Goal: Transaction & Acquisition: Purchase product/service

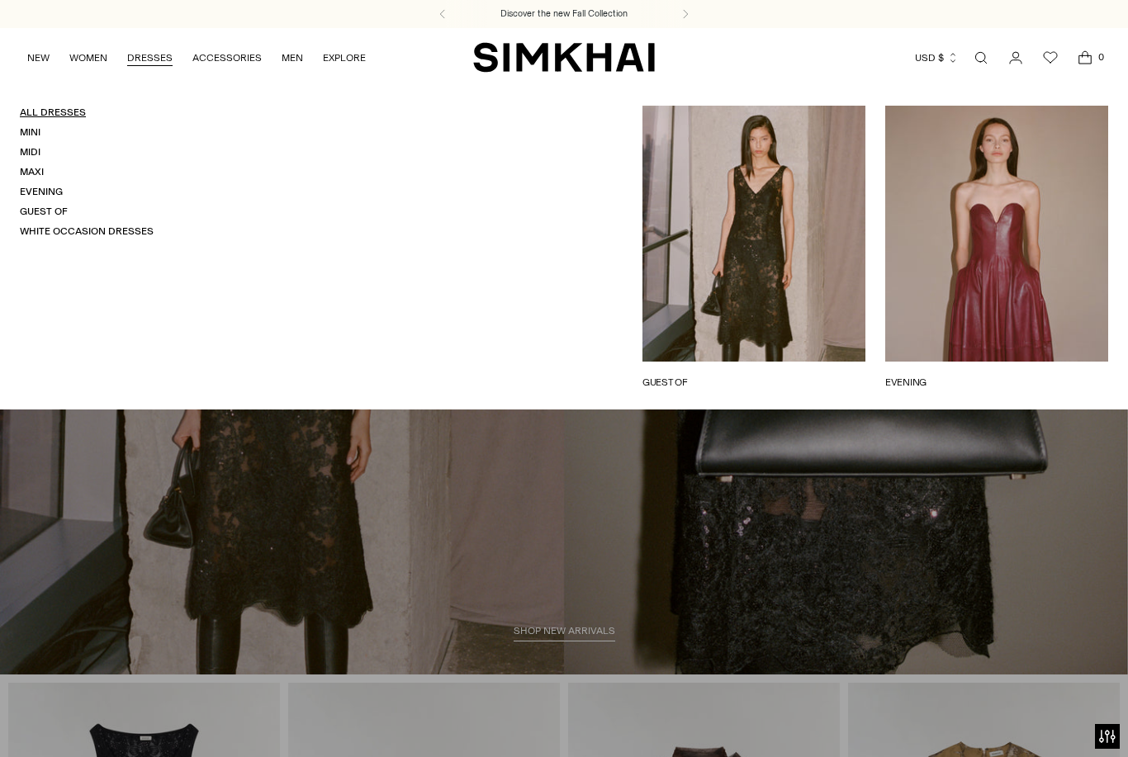
click at [58, 111] on link "All Dresses" at bounding box center [53, 112] width 66 height 12
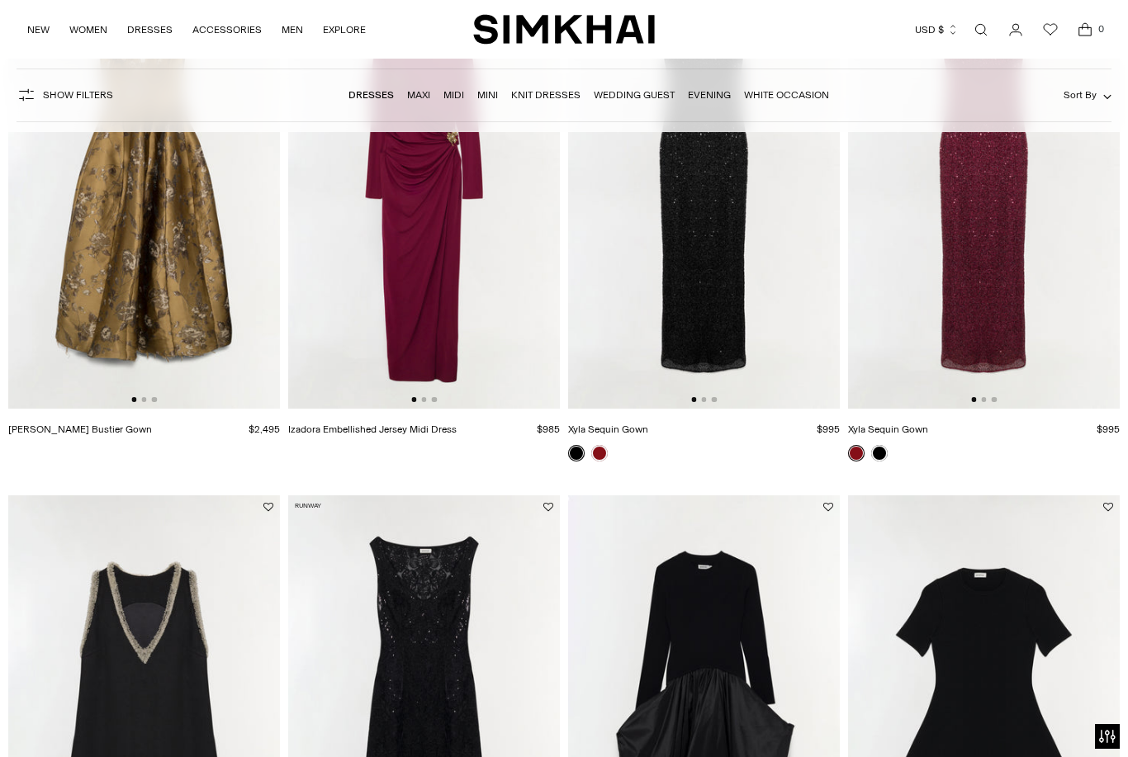
scroll to position [1360, 0]
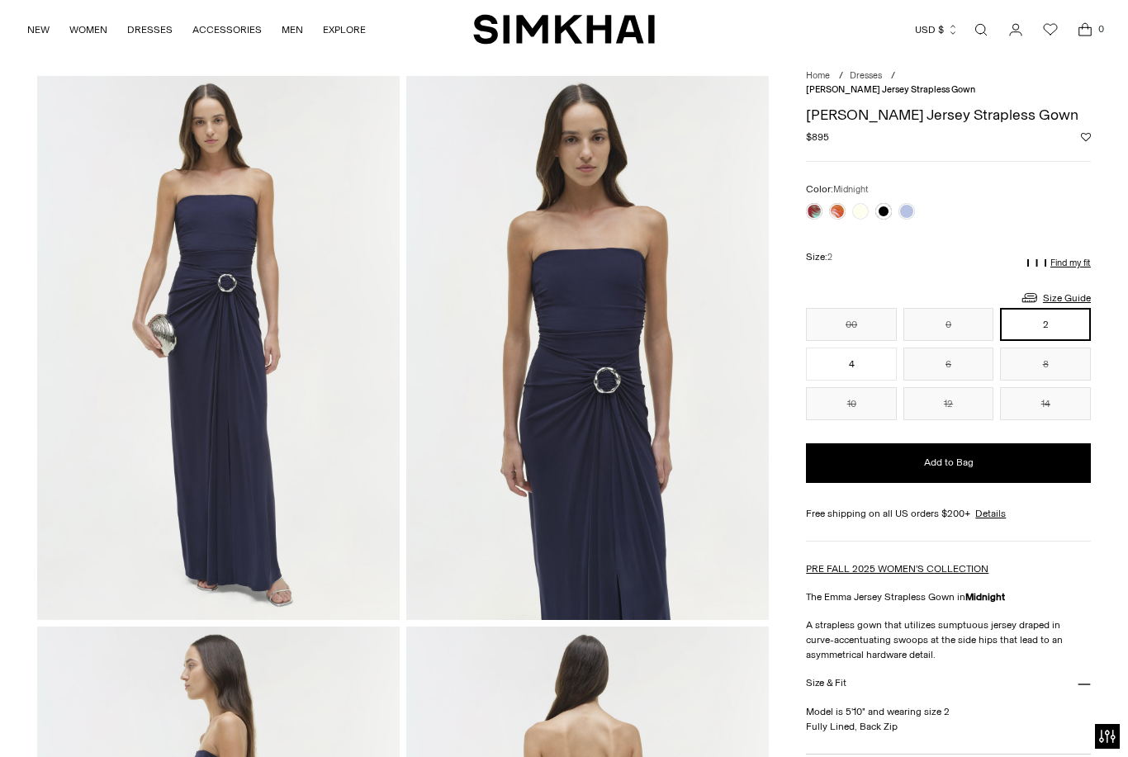
scroll to position [42, 0]
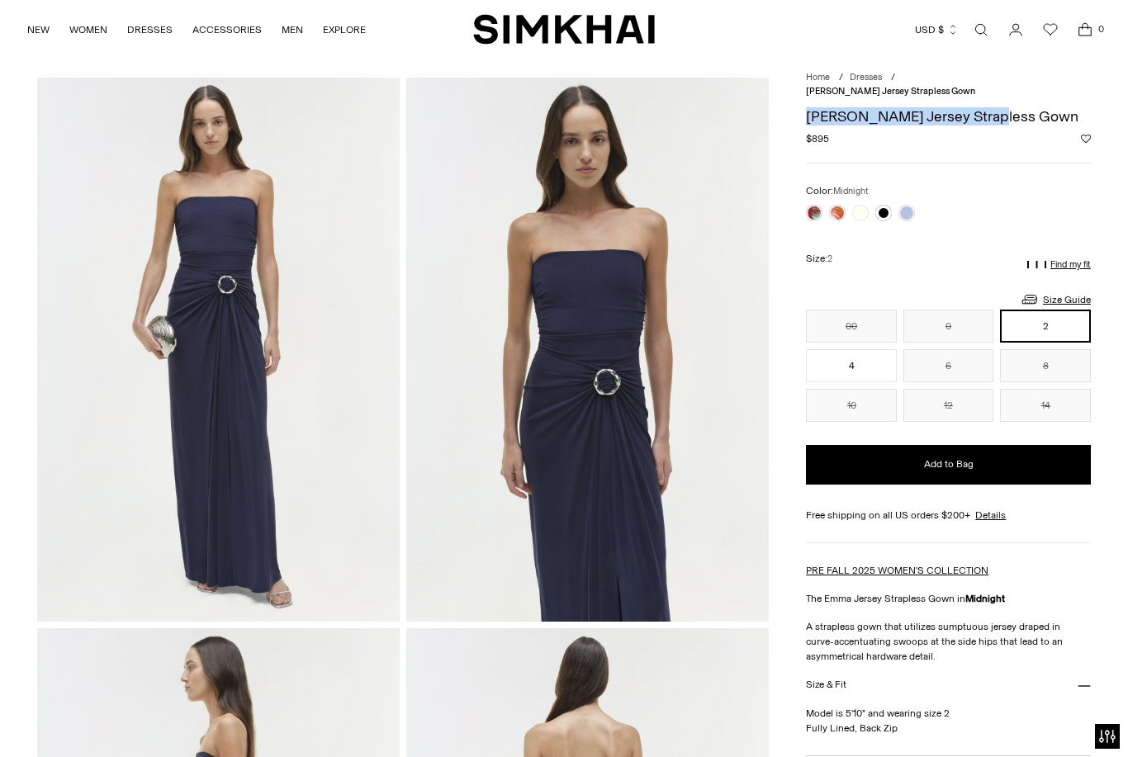
drag, startPoint x: 1018, startPoint y: 102, endPoint x: 792, endPoint y: 97, distance: 225.4
copy h1 "[PERSON_NAME] Jersey Strapless Gown"
click at [868, 362] on button "4" at bounding box center [851, 365] width 91 height 33
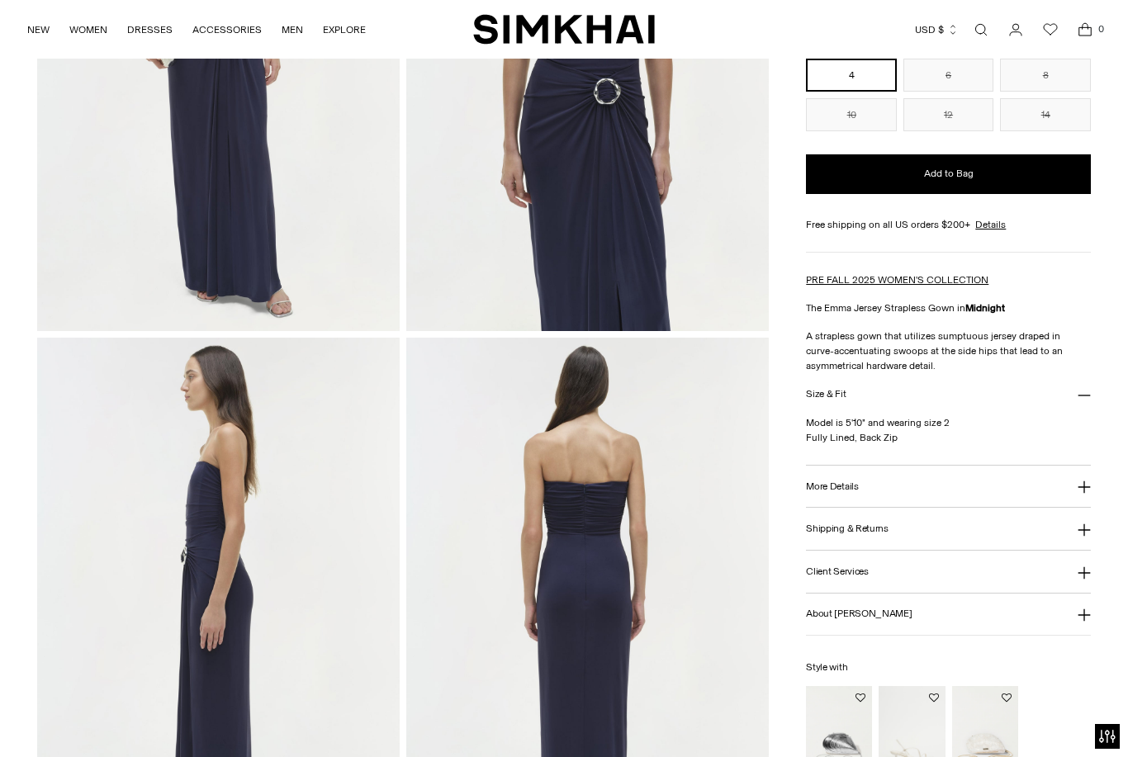
scroll to position [334, 0]
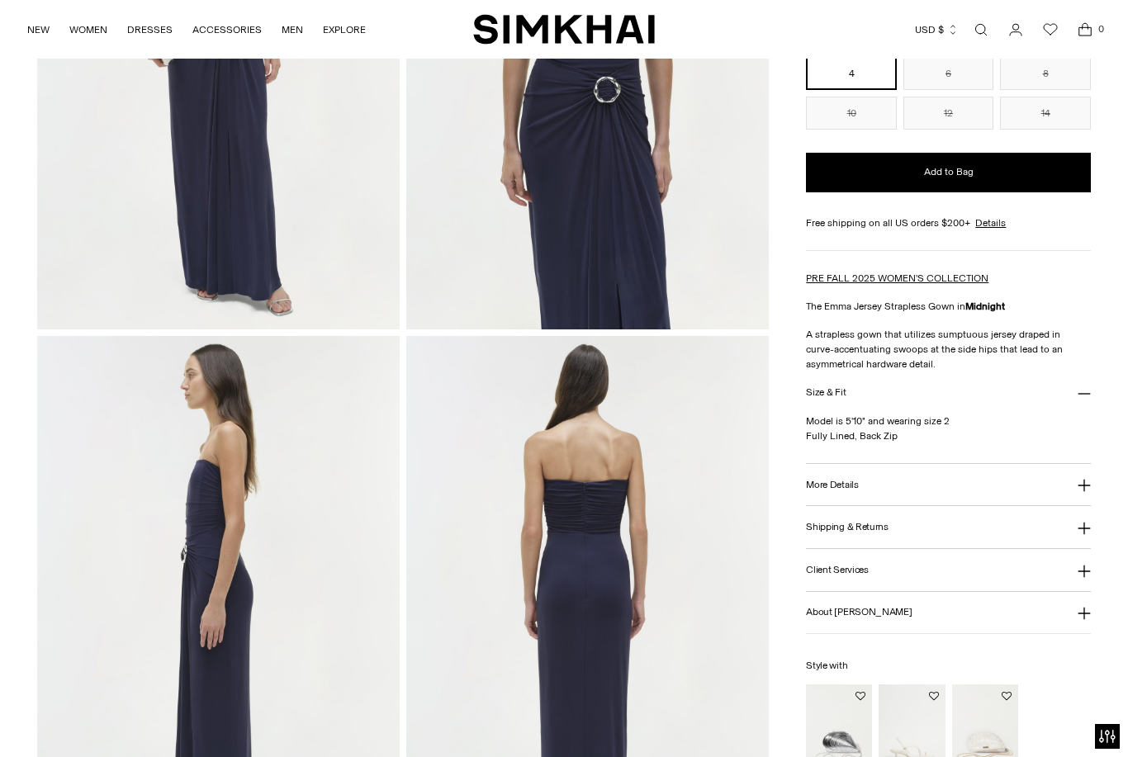
click at [1088, 527] on button "Shipping & Returns" at bounding box center [948, 527] width 285 height 42
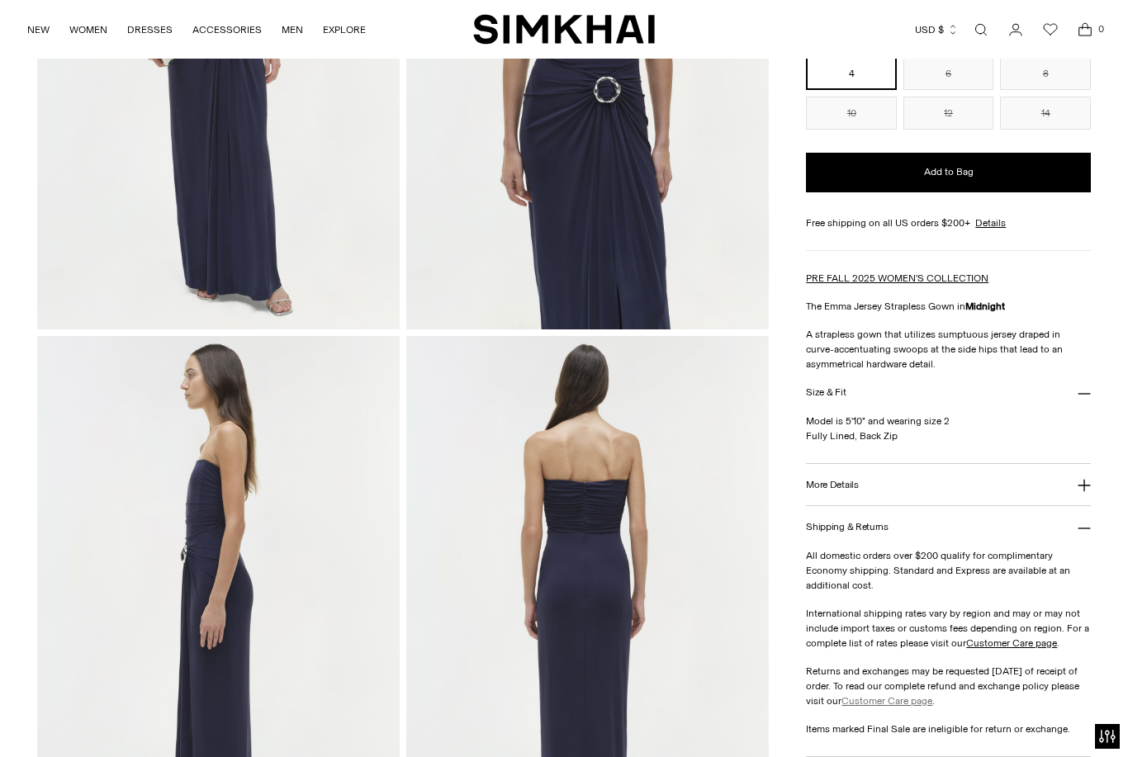
click at [932, 695] on link "Customer Care page" at bounding box center [886, 701] width 91 height 12
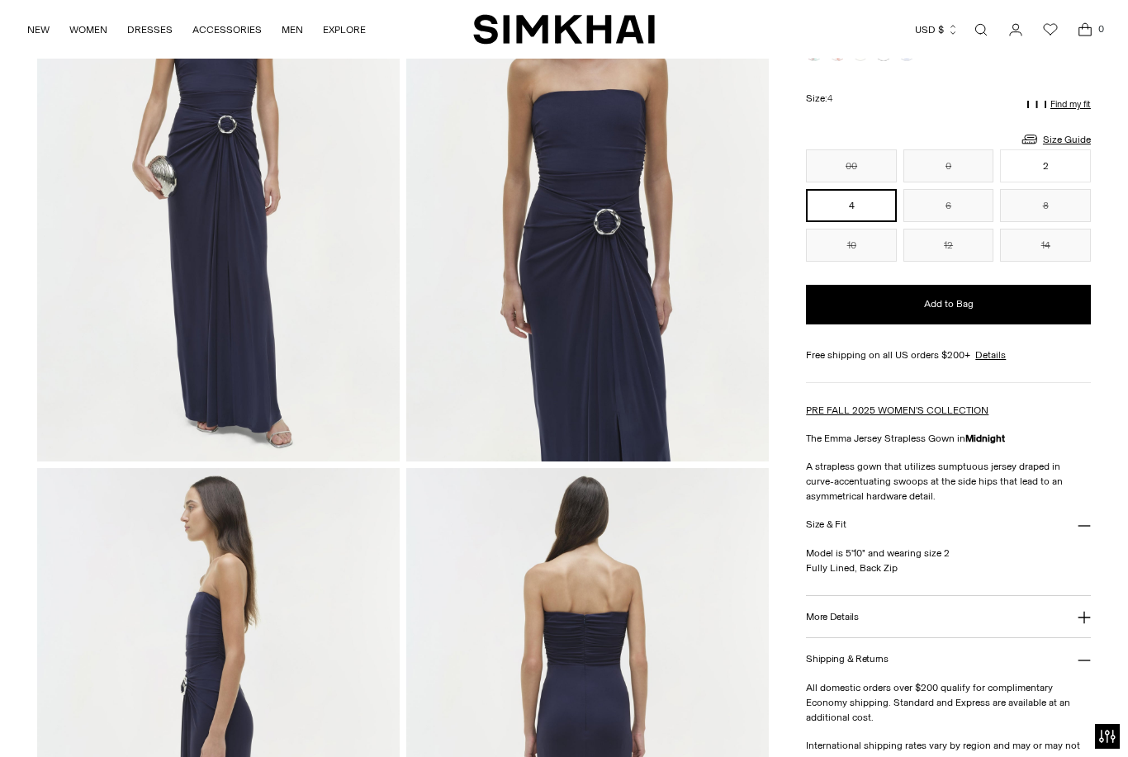
scroll to position [161, 0]
